Goal: Communication & Community: Answer question/provide support

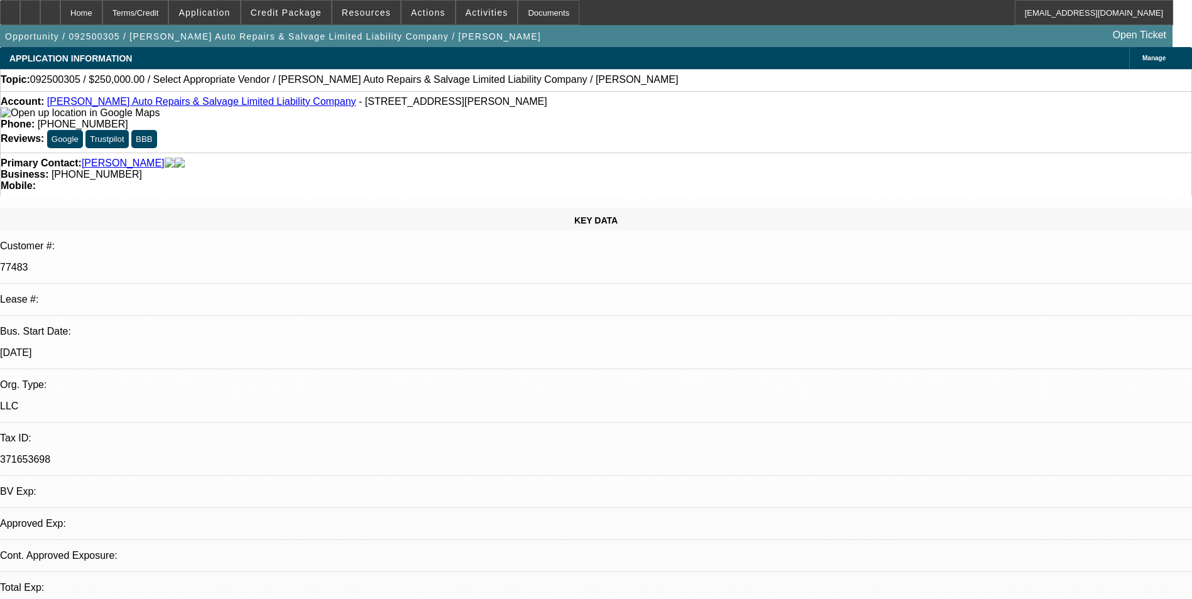
select select "0"
select select "2"
select select "0.1"
select select "1"
select select "2"
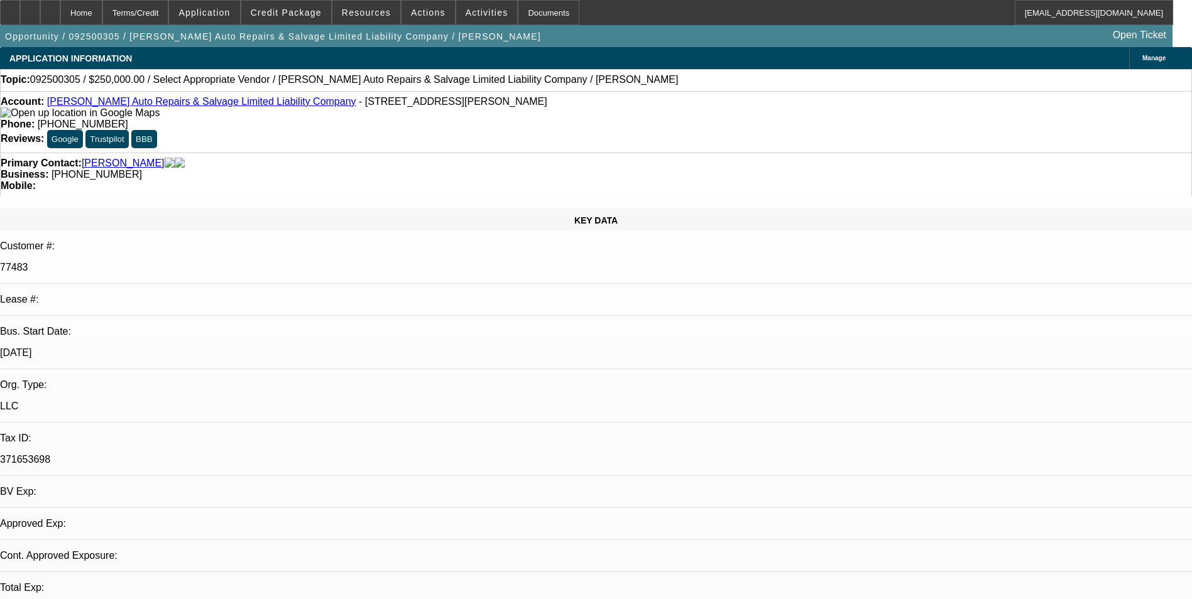
select select "4"
radio input "true"
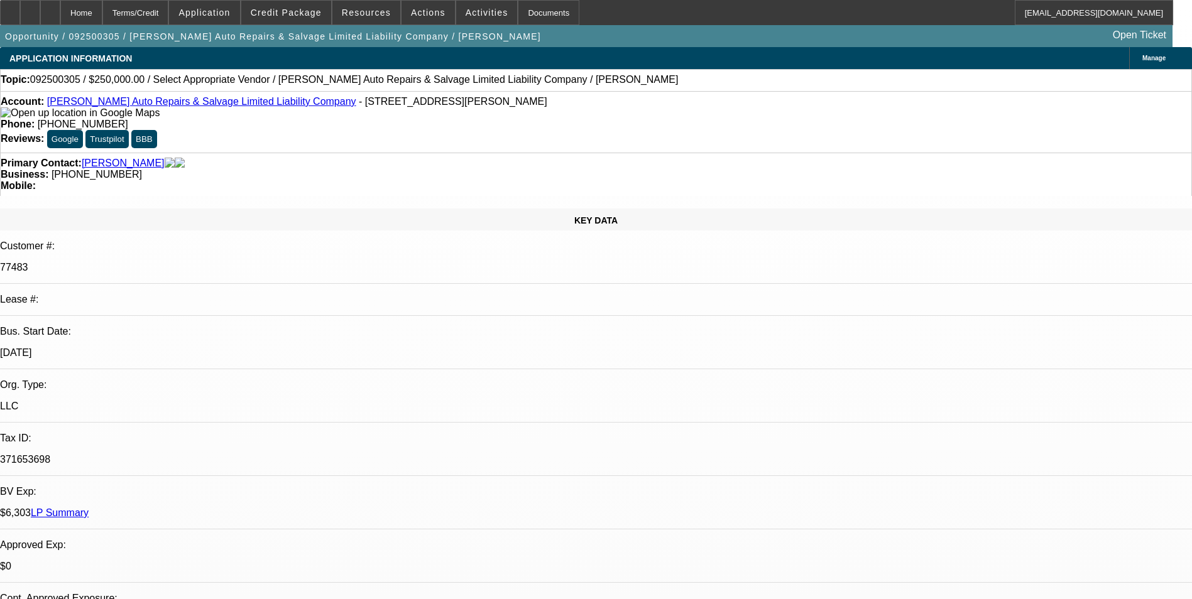
drag, startPoint x: 970, startPoint y: 220, endPoint x: 978, endPoint y: 219, distance: 8.9
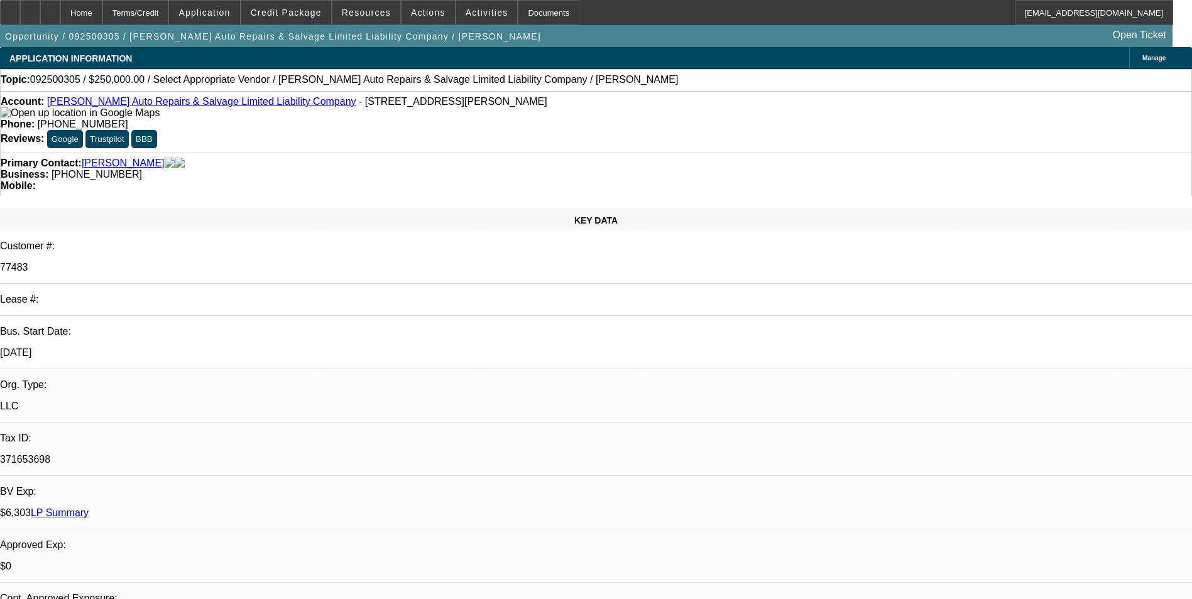
drag, startPoint x: 1087, startPoint y: 217, endPoint x: 1146, endPoint y: 229, distance: 60.3
drag, startPoint x: 1098, startPoint y: 214, endPoint x: 1117, endPoint y: 223, distance: 20.2
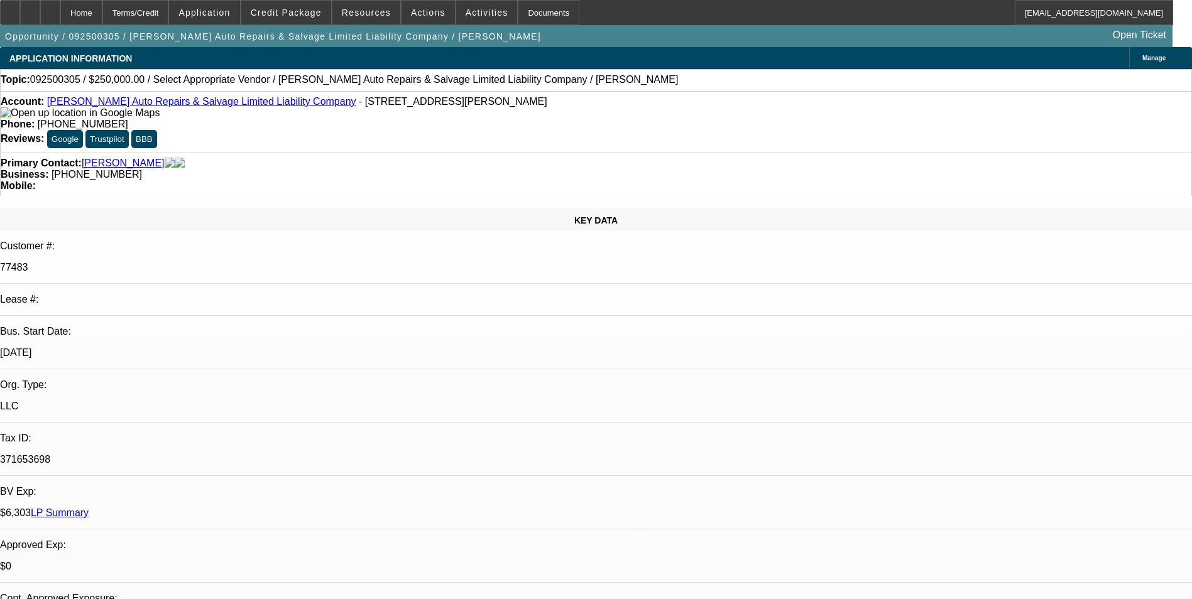
type textarea "Payment history good- on-time/01;02; 04; 05- early paid off/02; 03; 06;08;10;11…"
drag, startPoint x: 991, startPoint y: 231, endPoint x: 965, endPoint y: 262, distance: 40.6
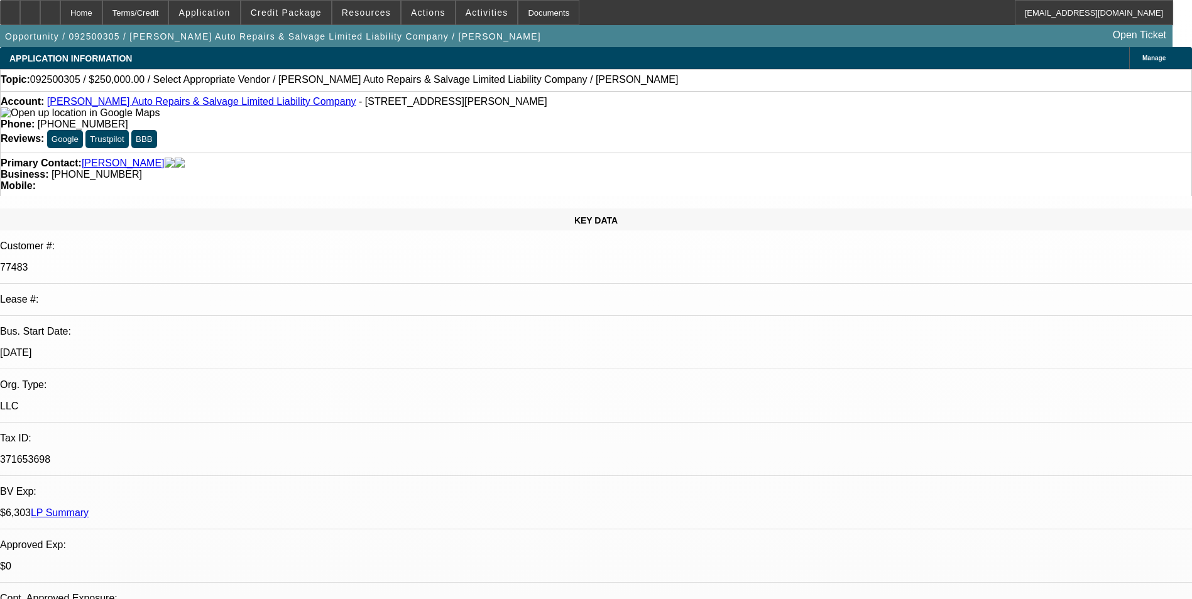
radio input "false"
radio input "true"
select select "0"
select select "2"
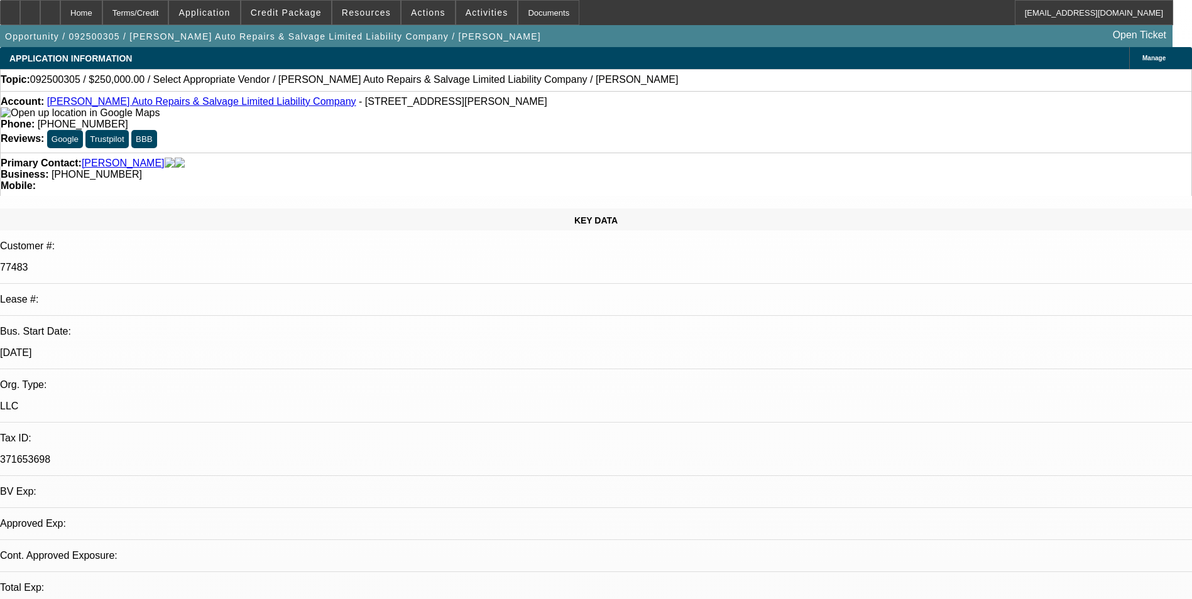
select select "0.1"
select select "1"
select select "2"
select select "4"
